Goal: Task Accomplishment & Management: Manage account settings

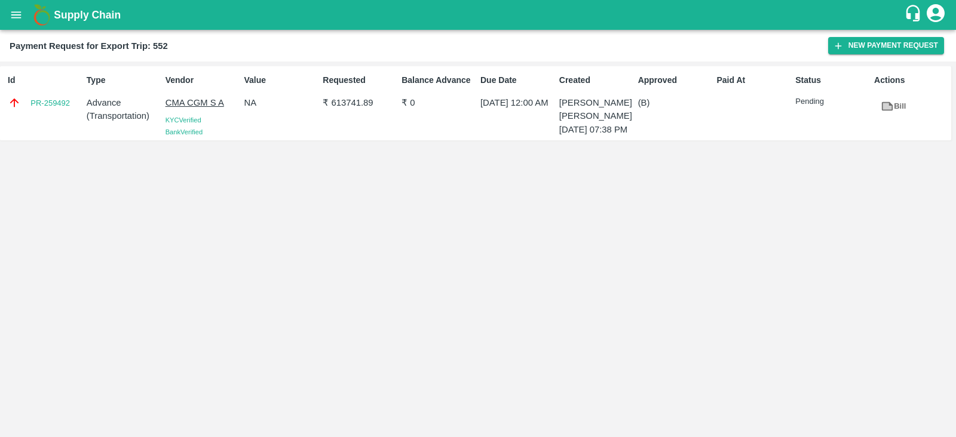
click at [438, 121] on div "Balance Advance ₹ 0" at bounding box center [436, 103] width 79 height 68
click at [891, 106] on icon at bounding box center [887, 106] width 9 height 7
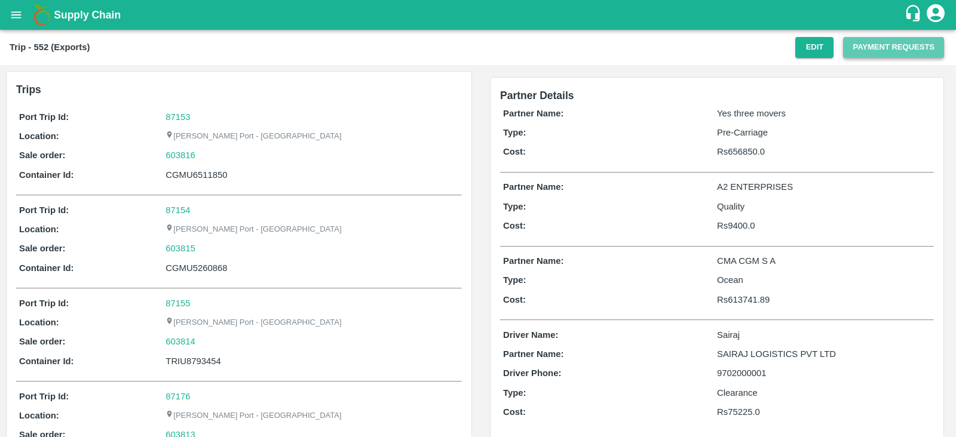
click at [897, 45] on button "Payment Requests" at bounding box center [893, 47] width 101 height 21
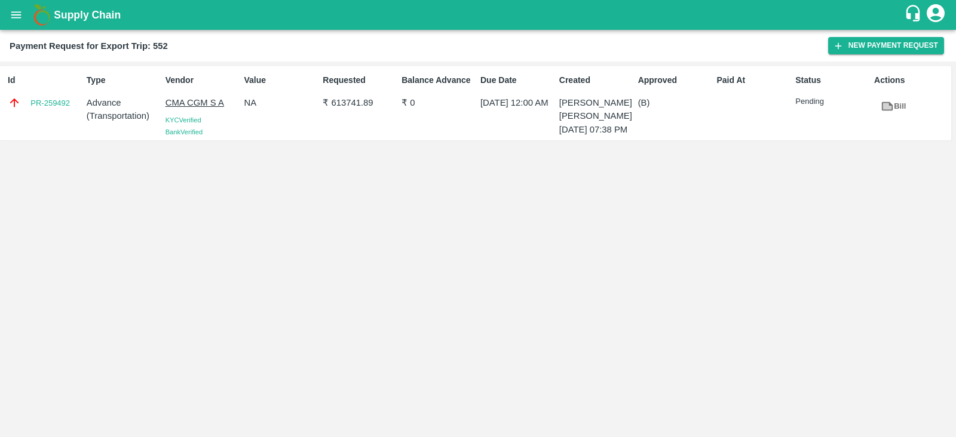
click at [63, 123] on div "Id PR-259492" at bounding box center [42, 103] width 79 height 68
copy link "PR-259492"
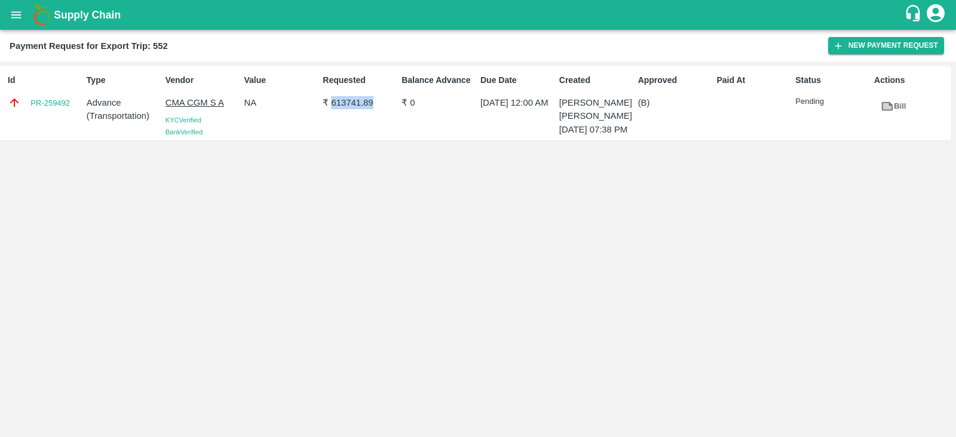
drag, startPoint x: 331, startPoint y: 103, endPoint x: 377, endPoint y: 103, distance: 46.0
click at [377, 103] on p "₹ 613741.89" at bounding box center [360, 102] width 74 height 13
copy p "613741.89"
